Goal: Participate in discussion

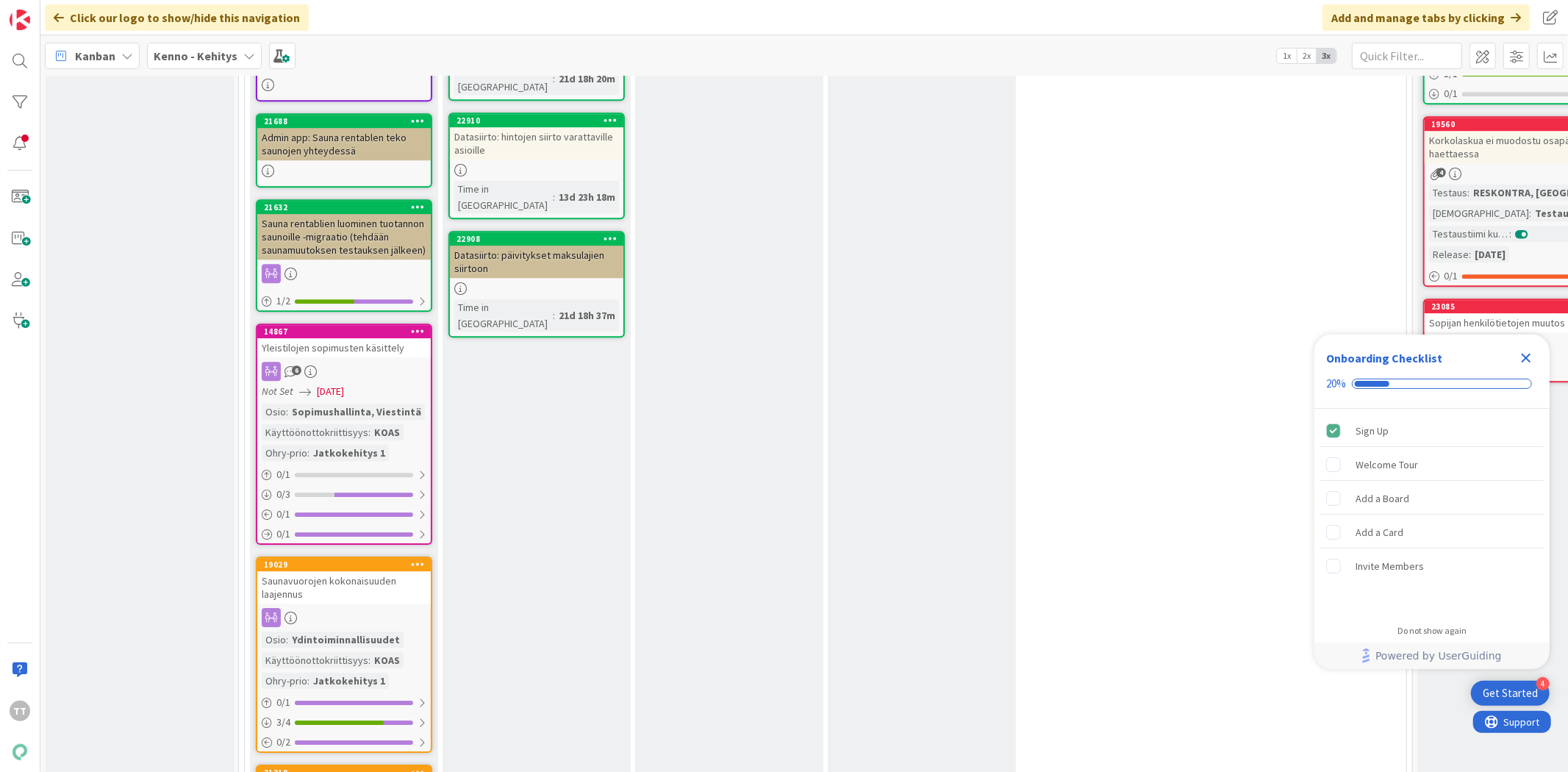
scroll to position [8983, 0]
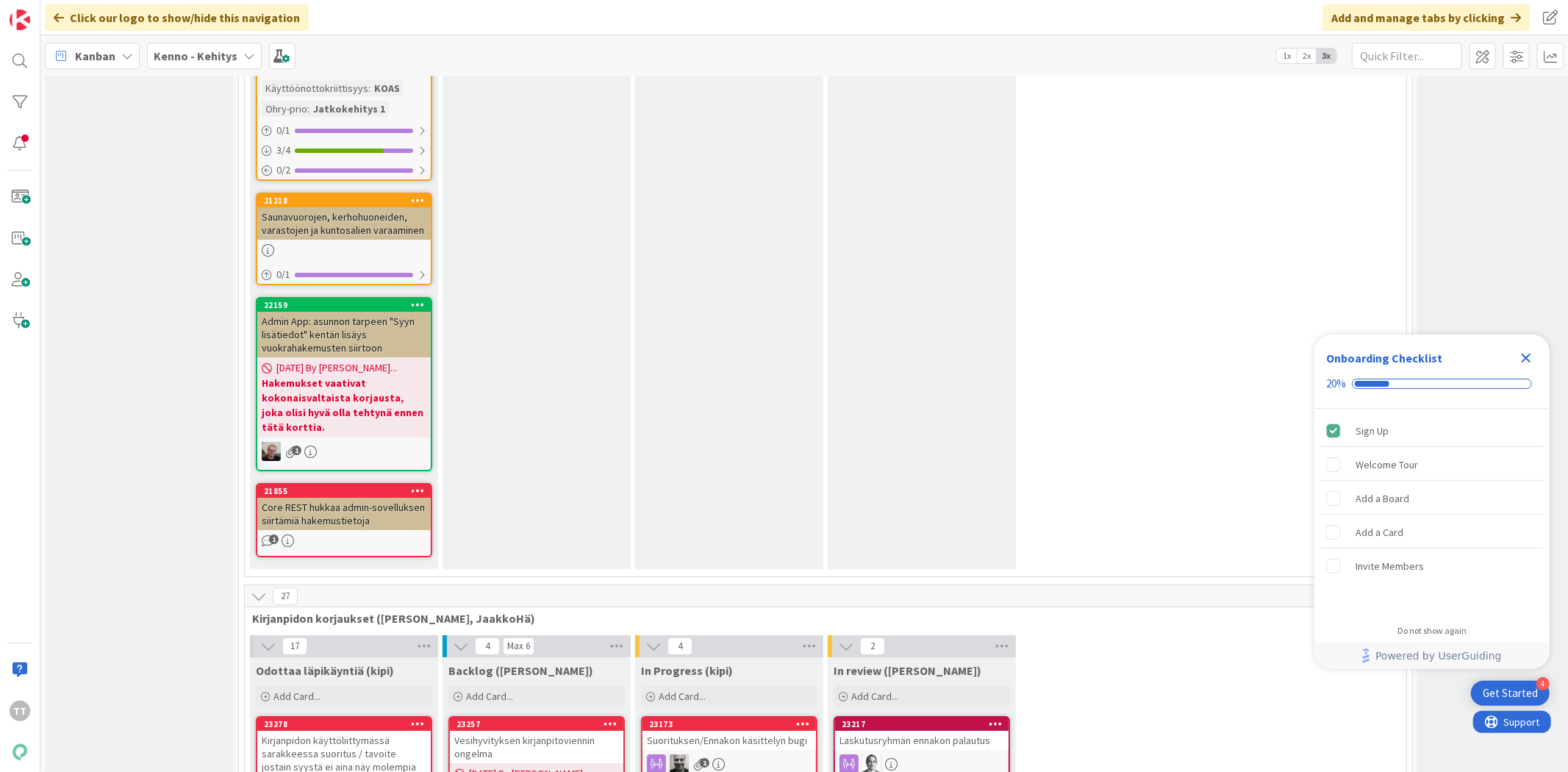
click at [509, 730] on div "Vesihyvityksen kirjanpitoviennin ongelma" at bounding box center [536, 747] width 174 height 33
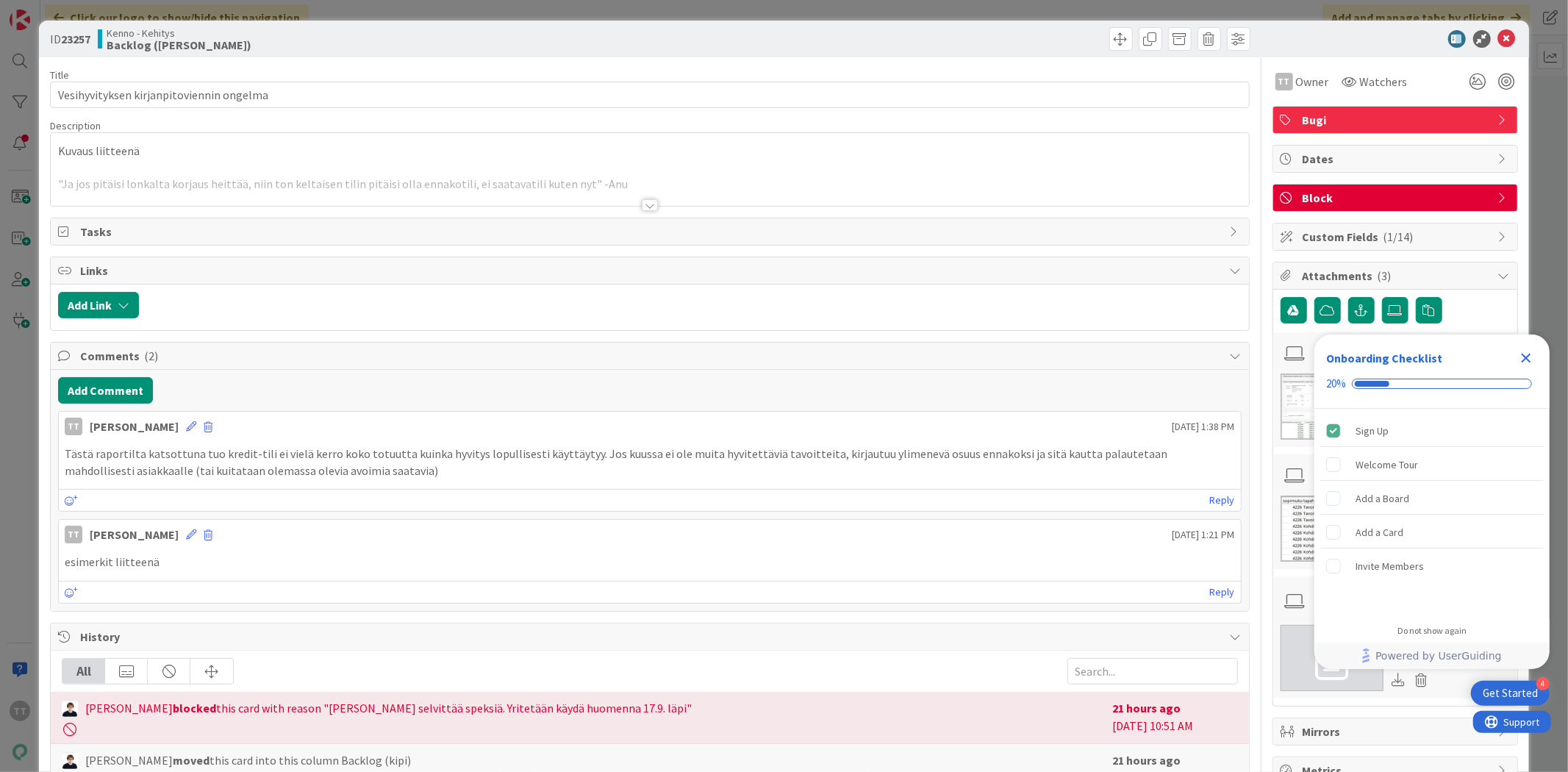
click at [642, 203] on div at bounding box center [650, 205] width 16 height 11
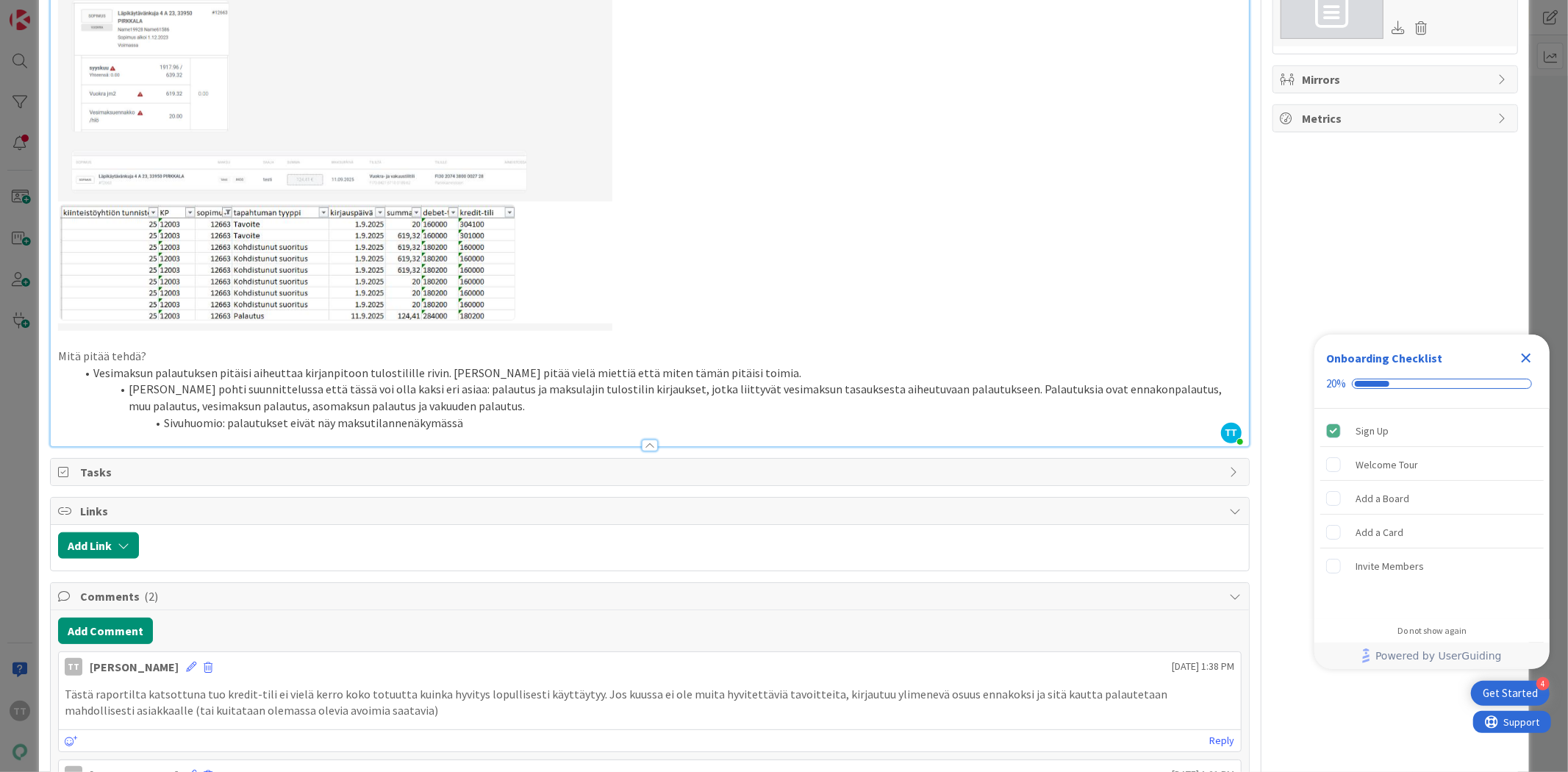
scroll to position [653, 0]
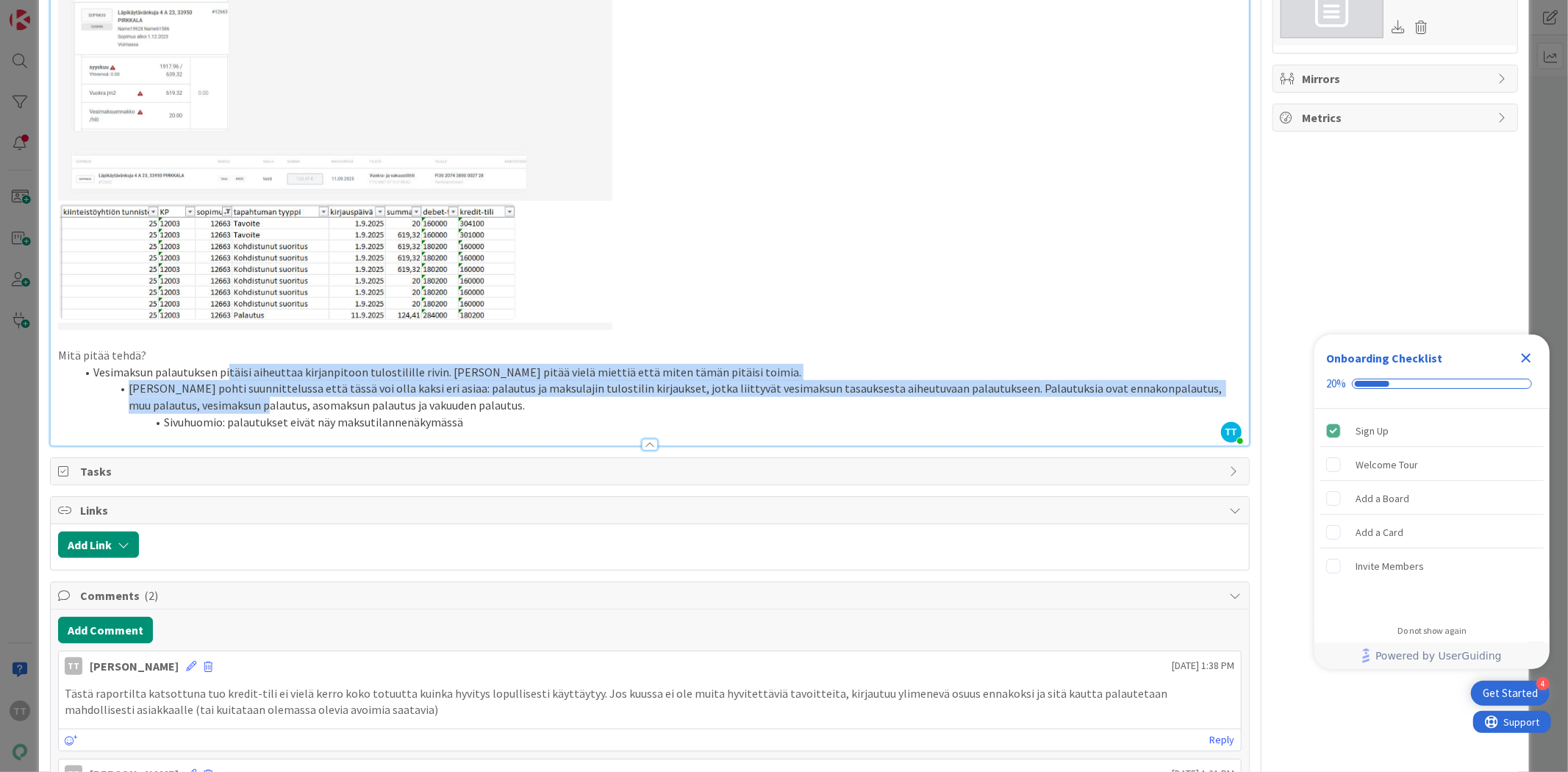
drag, startPoint x: 226, startPoint y: 366, endPoint x: 238, endPoint y: 399, distance: 35.1
click at [238, 399] on ol "Vesimaksun palautuksen pitäisi aiheuttaa kirjanpitoon tulostilille rivin. [PERS…" at bounding box center [649, 397] width 1183 height 67
click at [238, 399] on li "[PERSON_NAME] pohti suunnittelussa että tässä voi olla kaksi eri asiaa: palautu…" at bounding box center [659, 397] width 1166 height 33
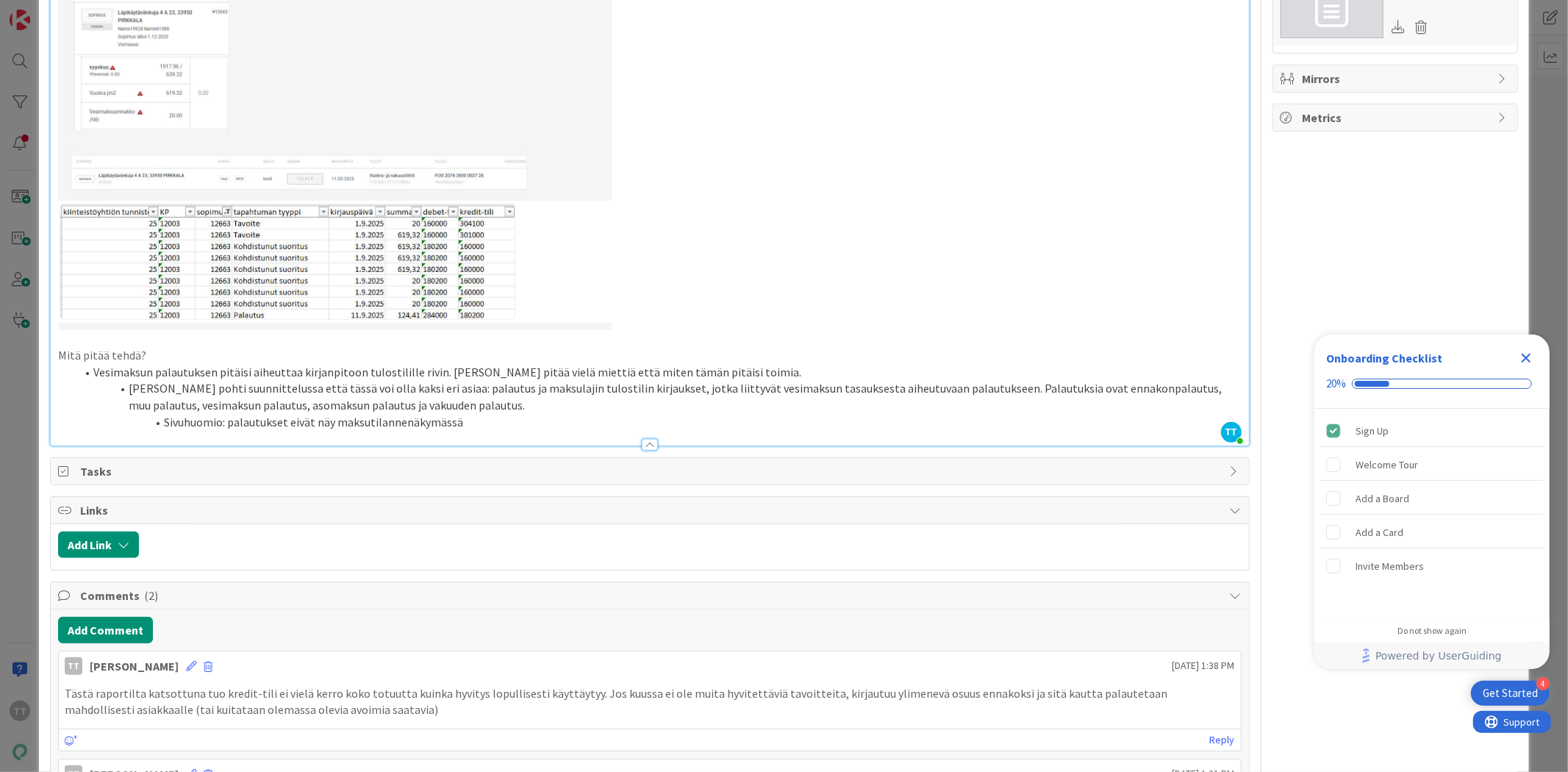
scroll to position [735, 0]
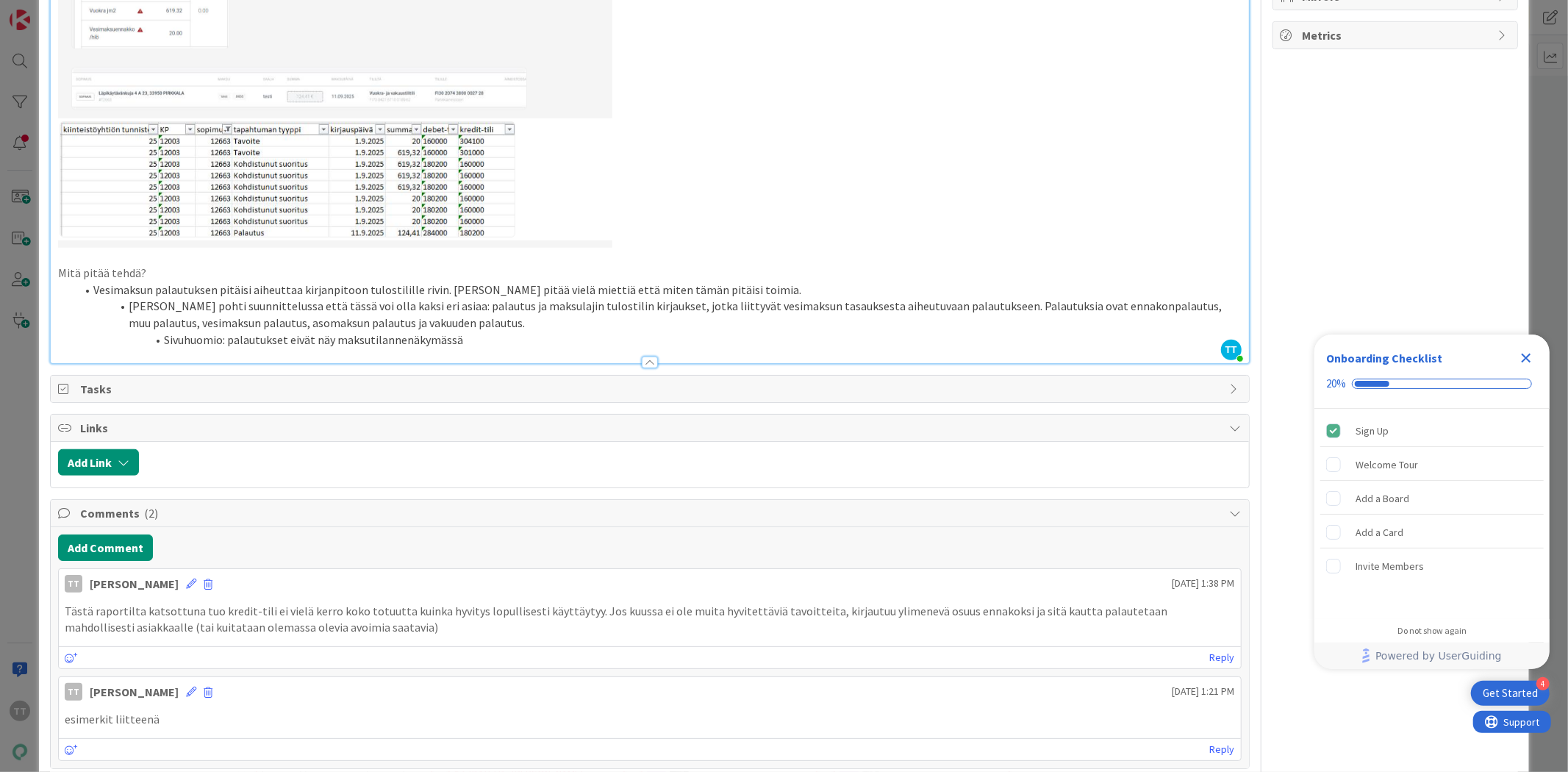
drag, startPoint x: 469, startPoint y: 338, endPoint x: 472, endPoint y: 331, distance: 7.6
click at [469, 337] on li "Sivuhuomio: palautukset eivät näy maksutilannenäkymässä" at bounding box center [659, 339] width 1166 height 17
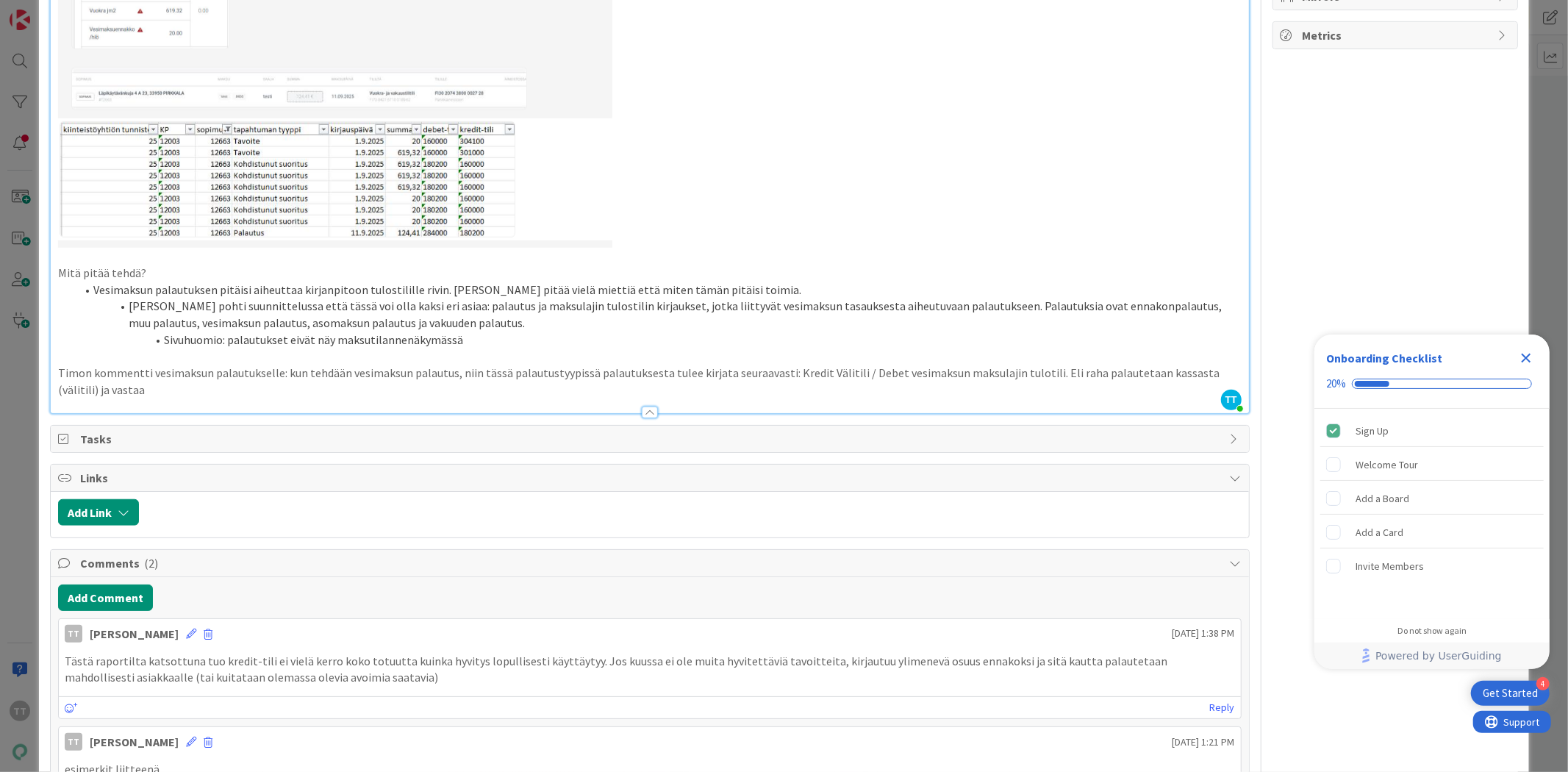
scroll to position [898, 0]
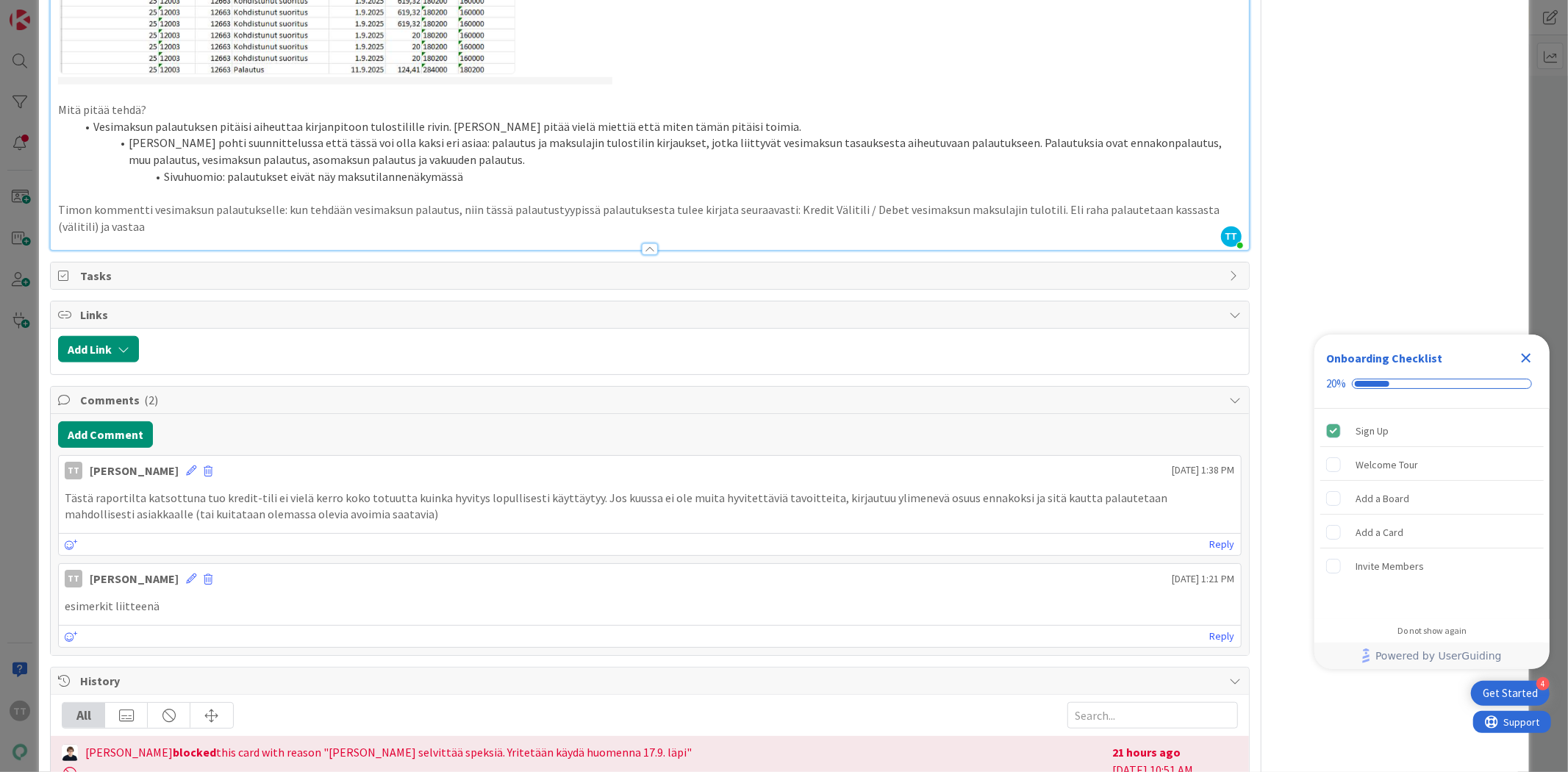
click at [1224, 362] on div "Add Link" at bounding box center [649, 352] width 1197 height 46
click at [100, 224] on p "Timon kommentti vesimaksun palautukselle: kun tehdään vesimaksun palautus, niin…" at bounding box center [649, 218] width 1183 height 33
